Goal: Use online tool/utility: Utilize a website feature to perform a specific function

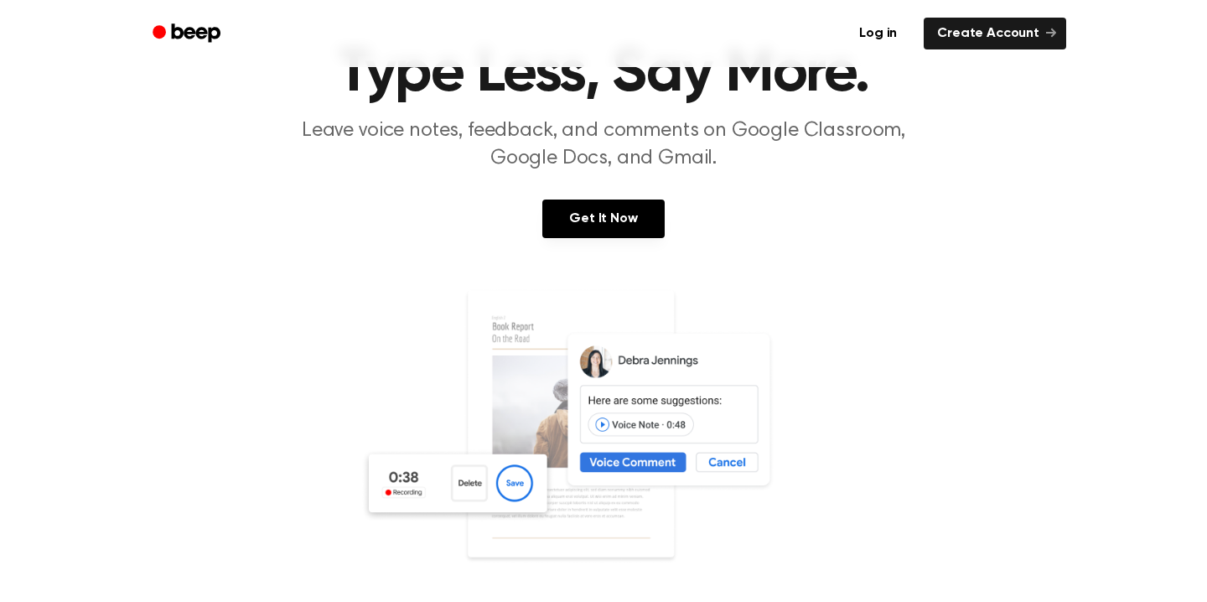
scroll to position [182, 0]
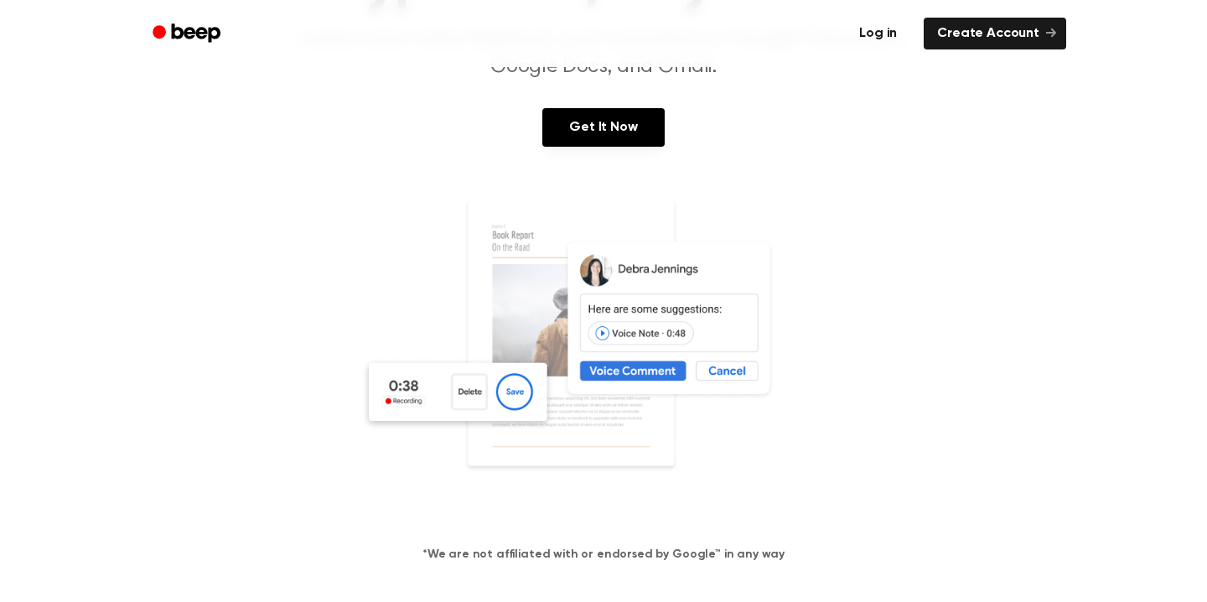
click at [895, 31] on link "Log in" at bounding box center [878, 33] width 71 height 39
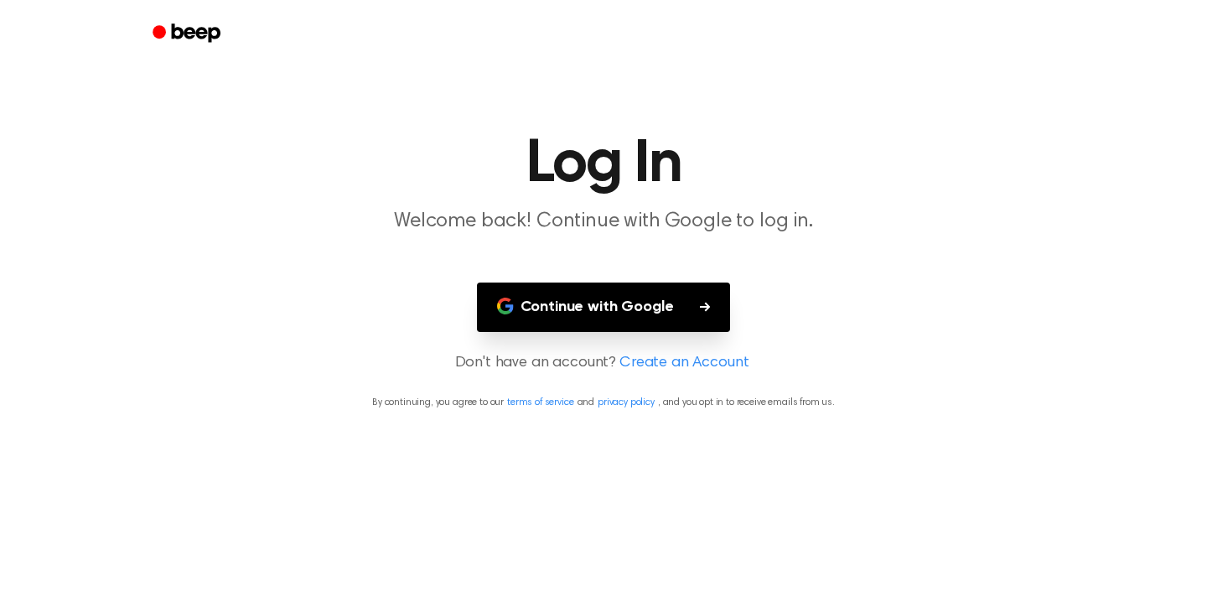
click at [603, 305] on button "Continue with Google" at bounding box center [604, 307] width 254 height 49
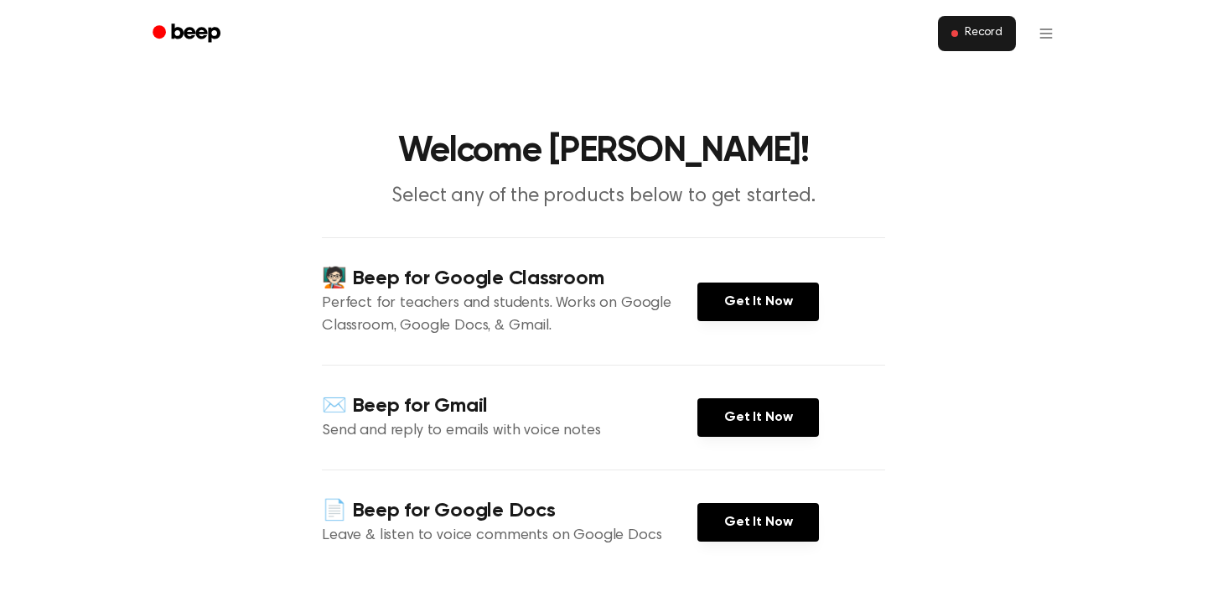
click at [978, 34] on span "Record" at bounding box center [984, 33] width 38 height 15
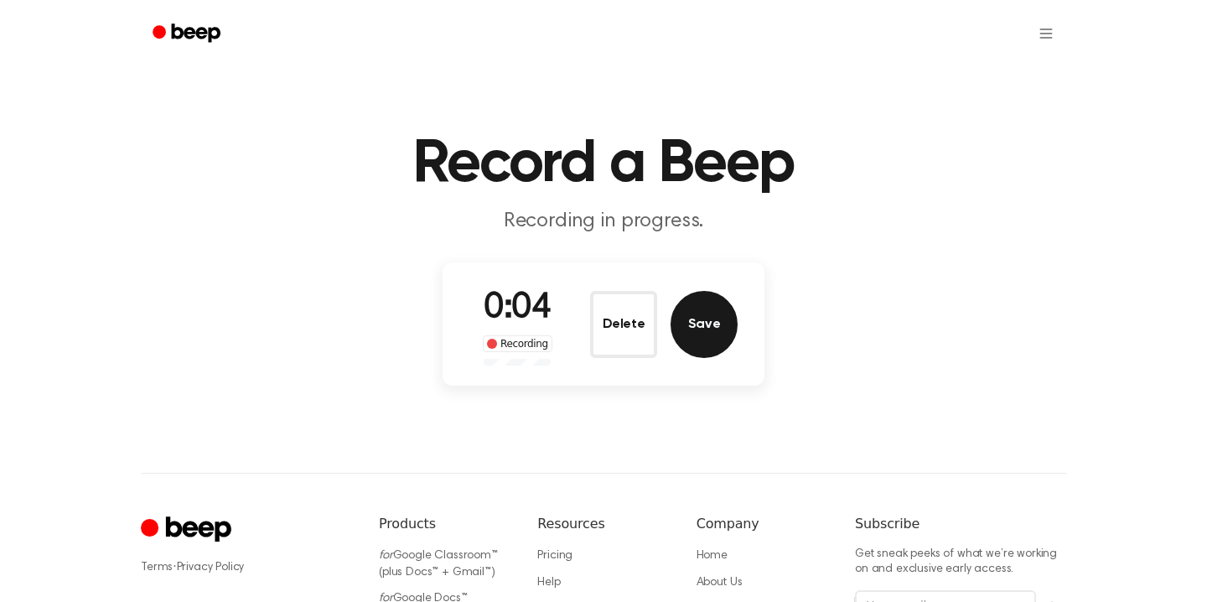
click at [705, 319] on button "Save" at bounding box center [704, 324] width 67 height 67
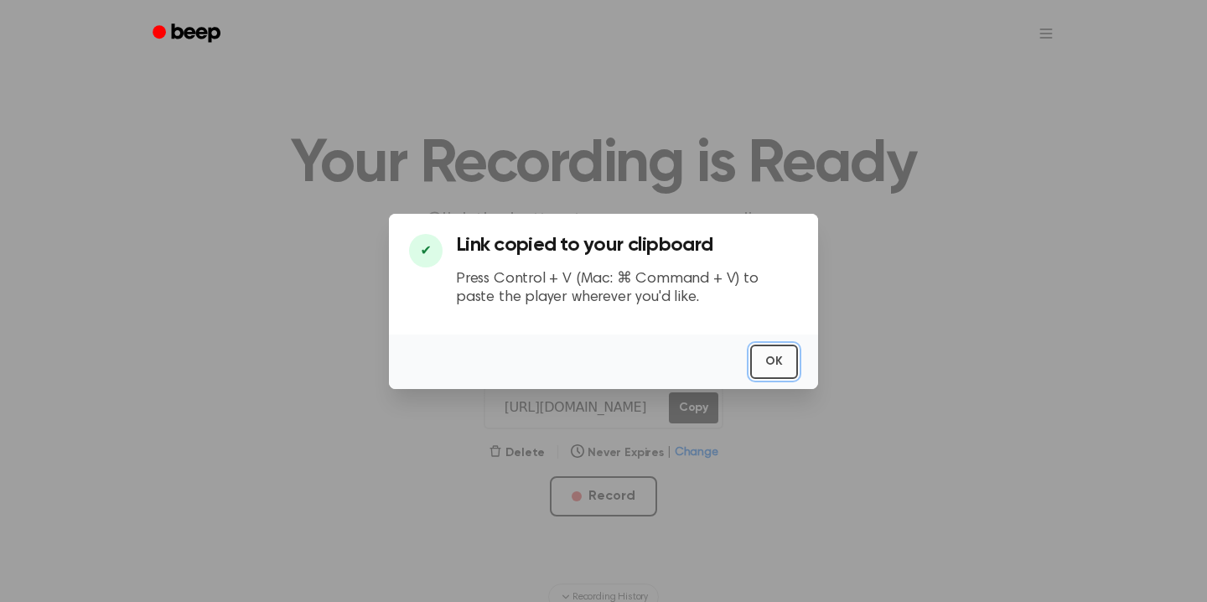
click at [775, 359] on button "OK" at bounding box center [774, 362] width 48 height 34
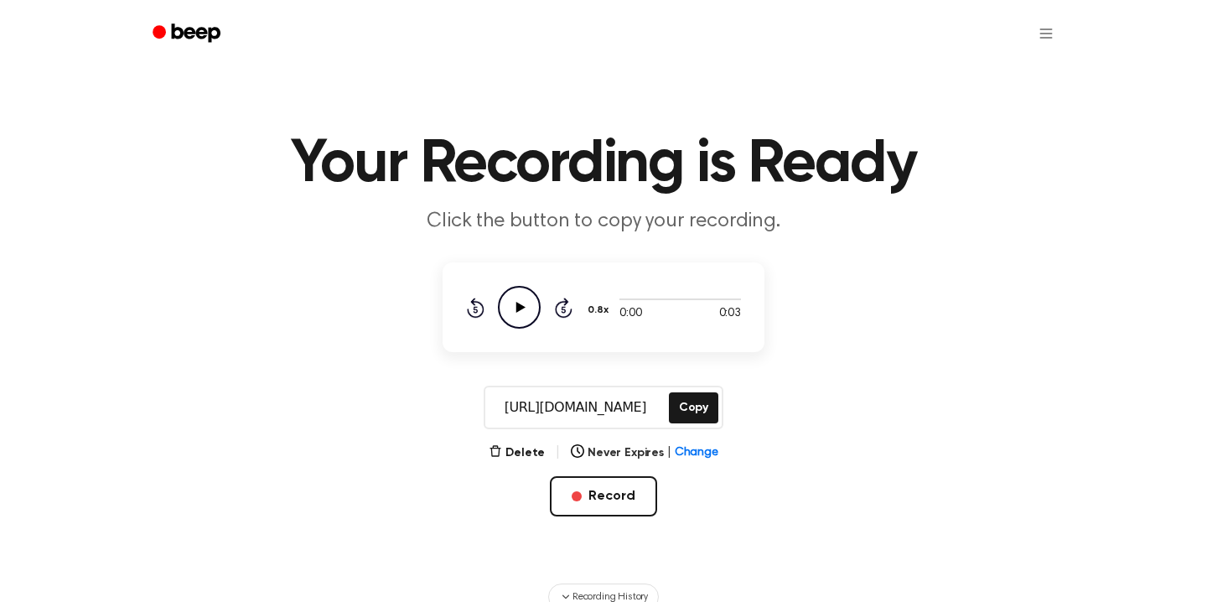
click at [525, 302] on icon "Play Audio" at bounding box center [519, 307] width 43 height 43
click at [525, 302] on icon "Pause Audio" at bounding box center [519, 307] width 43 height 43
click at [521, 313] on icon "Play Audio" at bounding box center [519, 307] width 43 height 43
click at [521, 313] on icon "Pause Audio" at bounding box center [519, 307] width 43 height 43
